Goal: Ask a question

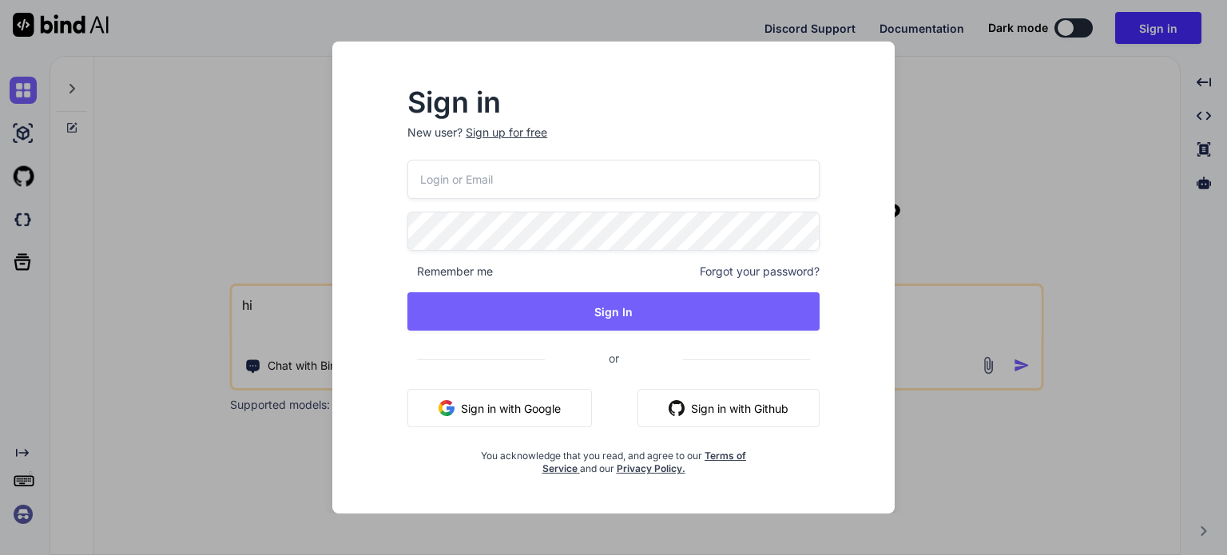
type textarea "hi"
click at [575, 172] on input "email" at bounding box center [613, 179] width 412 height 39
type input "t"
type input "test"
